Goal: Find specific page/section: Find specific page/section

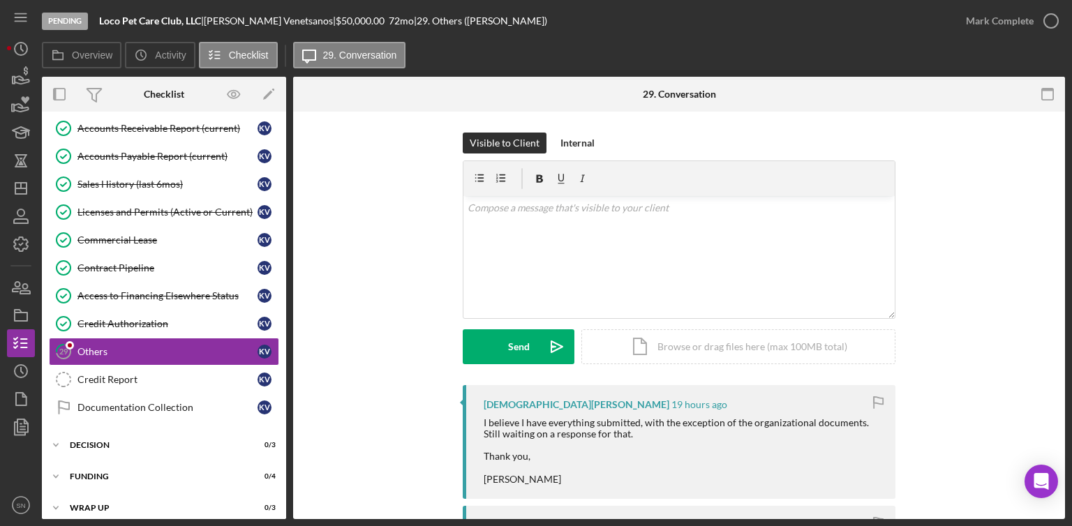
scroll to position [514, 0]
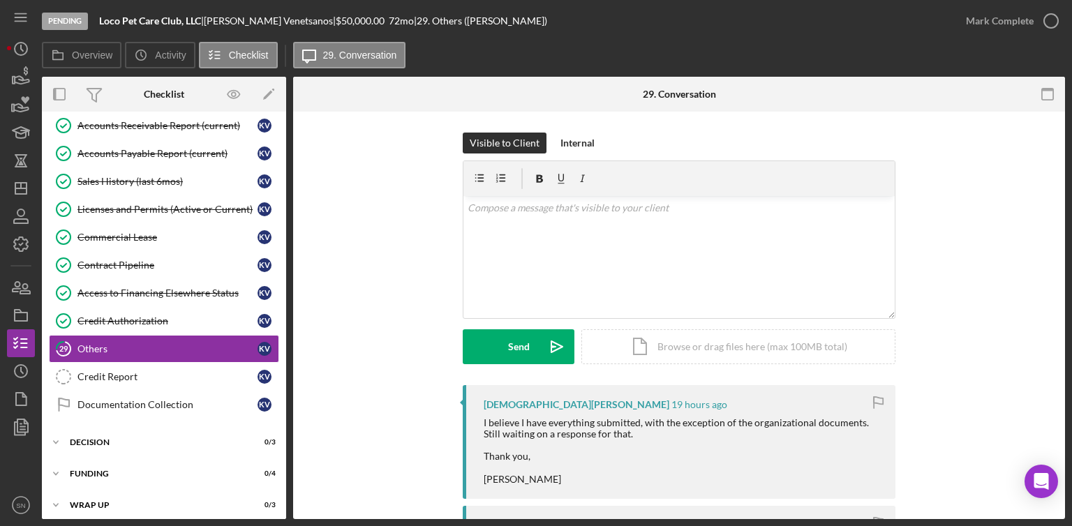
drag, startPoint x: 1061, startPoint y: 241, endPoint x: 1061, endPoint y: 226, distance: 14.7
click at [1061, 226] on div "29 Others Visible to Client Internal v Color teal Color pink Remove color Add r…" at bounding box center [679, 316] width 772 height 408
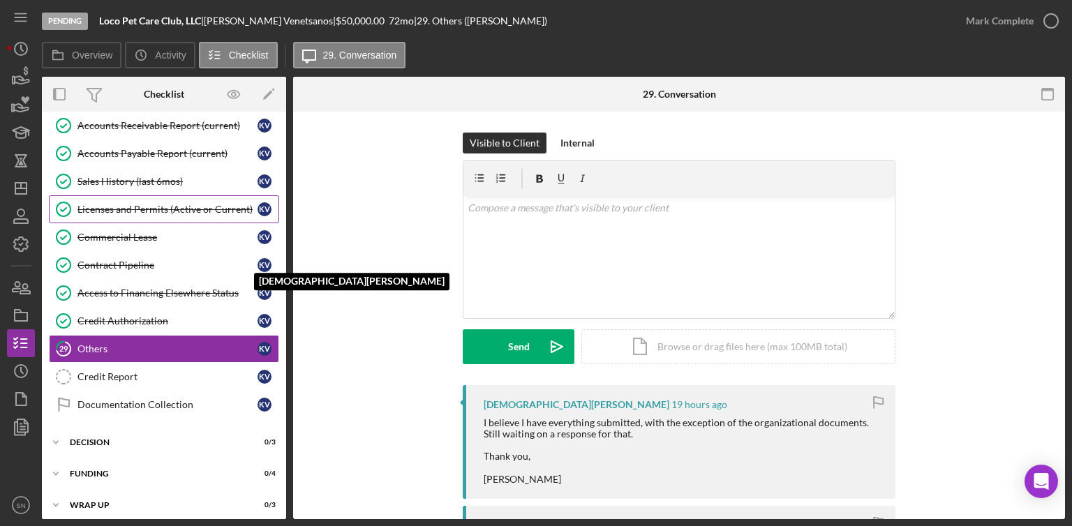
drag, startPoint x: 286, startPoint y: 347, endPoint x: 263, endPoint y: 205, distance: 143.5
click at [263, 204] on div "Overview Internal Workflow Stage Pending Icon/Dropdown Arrow Archive (can unarc…" at bounding box center [553, 298] width 1023 height 442
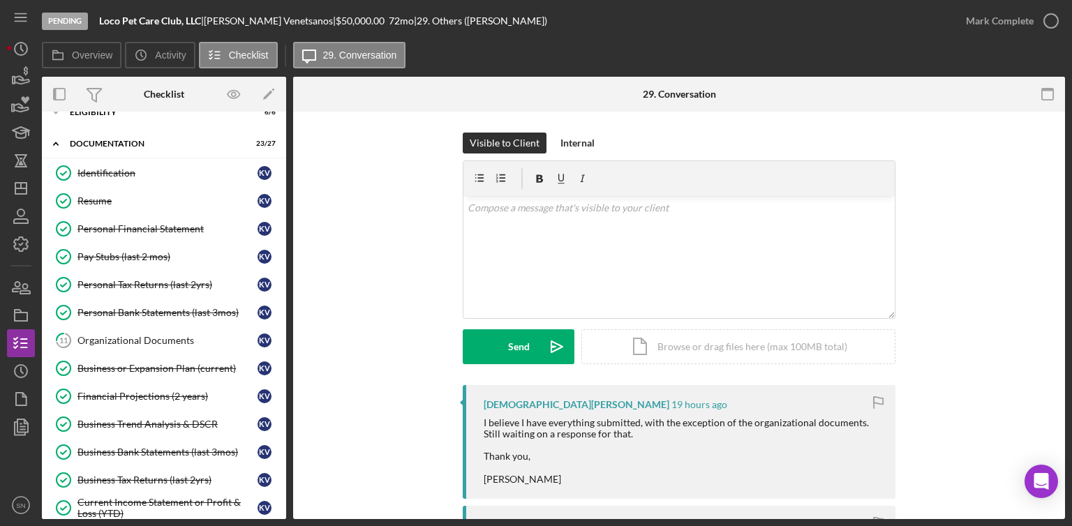
scroll to position [0, 0]
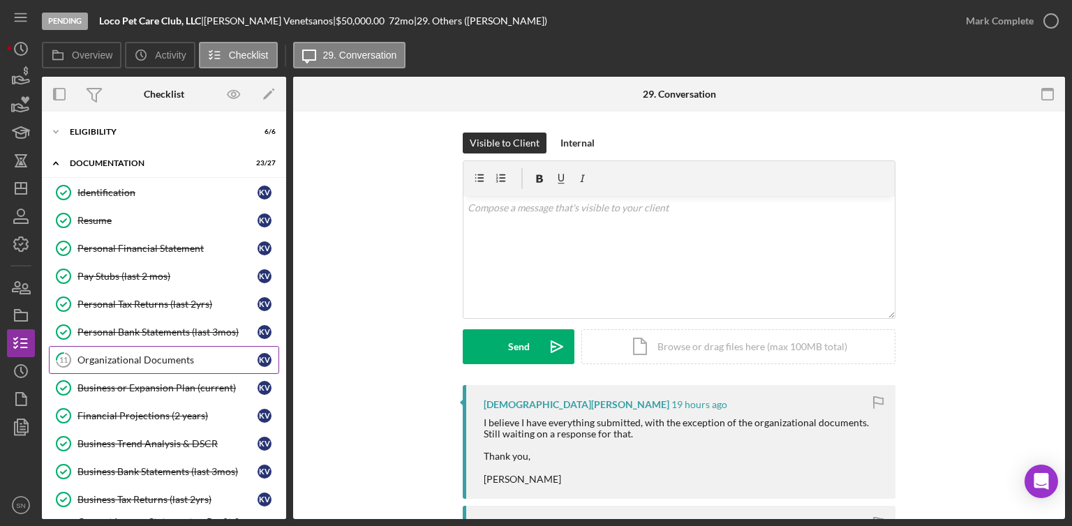
click at [100, 360] on div "Organizational Documents" at bounding box center [167, 359] width 180 height 11
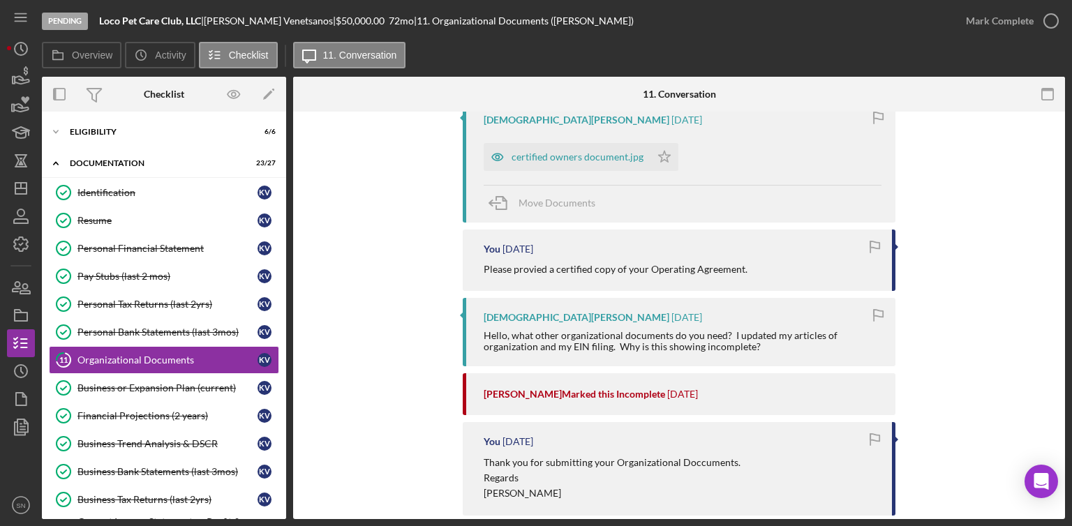
scroll to position [557, 0]
